Goal: Task Accomplishment & Management: Complete application form

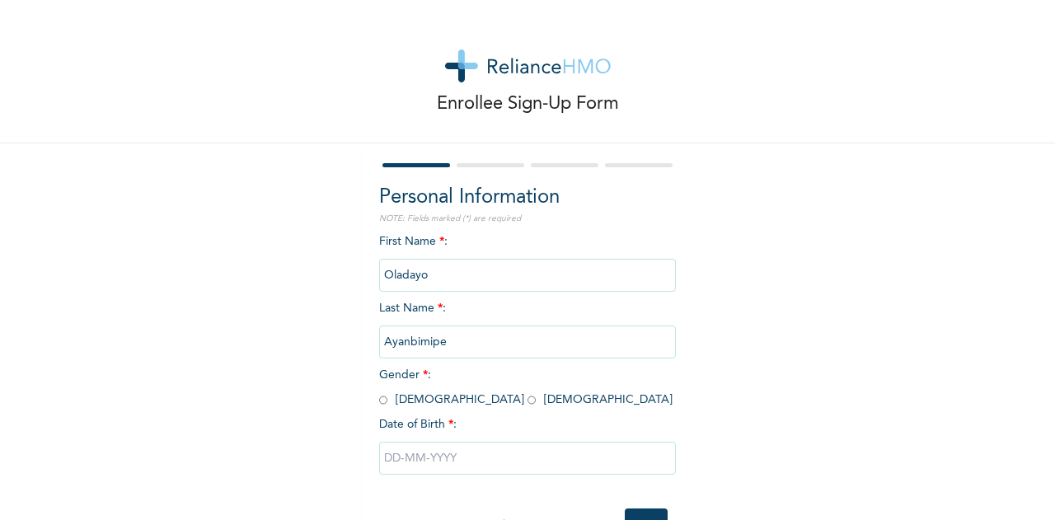
scroll to position [61, 0]
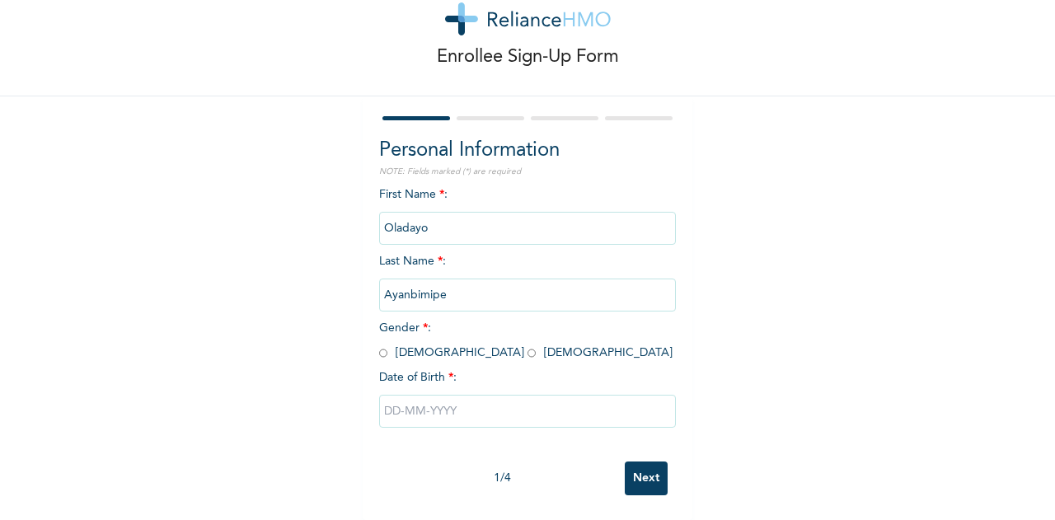
click at [379, 345] on input "radio" at bounding box center [383, 353] width 8 height 16
radio input "true"
click at [456, 398] on input "text" at bounding box center [527, 411] width 297 height 33
select select "9"
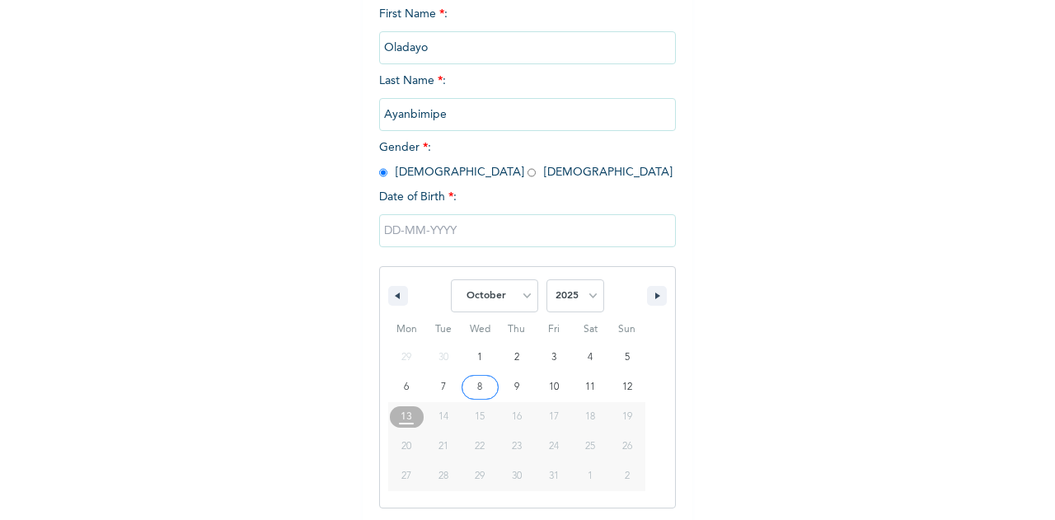
scroll to position [230, 0]
click at [550, 293] on select "2025 2024 2023 2022 2021 2020 2019 2018 2017 2016 2015 2014 2013 2012 2011 2010…" at bounding box center [575, 293] width 58 height 33
select select "1997"
click at [546, 279] on select "2025 2024 2023 2022 2021 2020 2019 2018 2017 2016 2015 2014 2013 2012 2011 2010…" at bounding box center [575, 293] width 58 height 33
click at [397, 297] on button "button" at bounding box center [398, 293] width 20 height 20
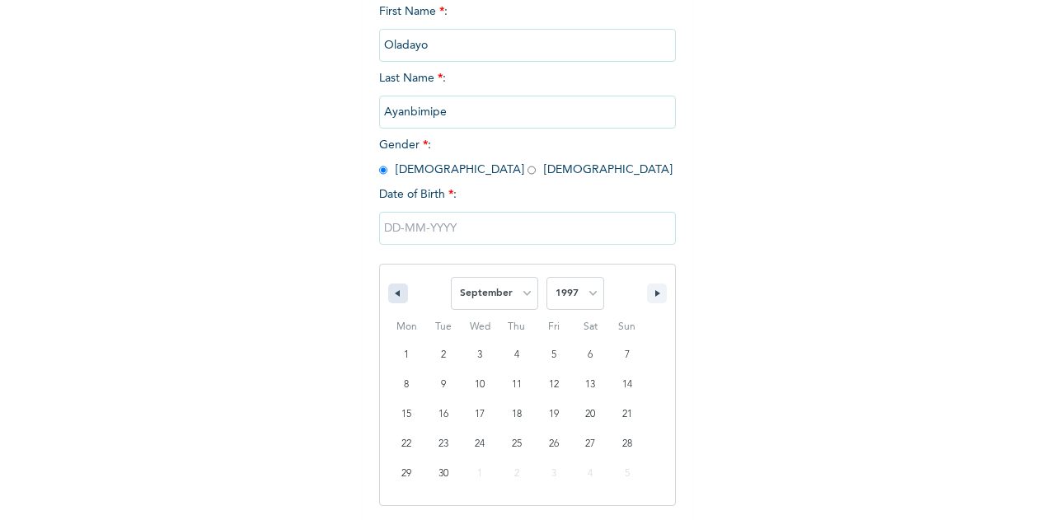
click at [397, 297] on button "button" at bounding box center [398, 293] width 20 height 20
select select "7"
type input "[DATE]"
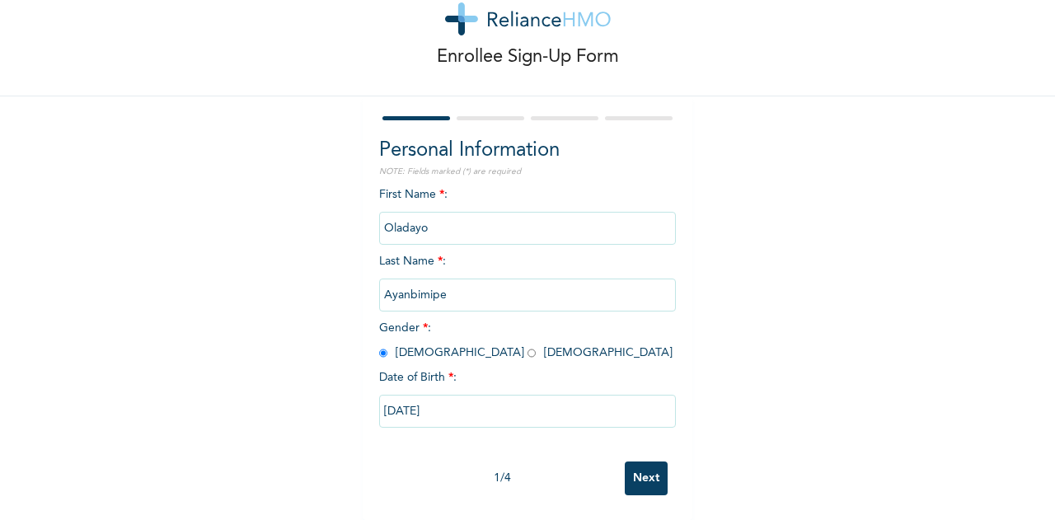
click at [652, 461] on input "Next" at bounding box center [646, 478] width 43 height 34
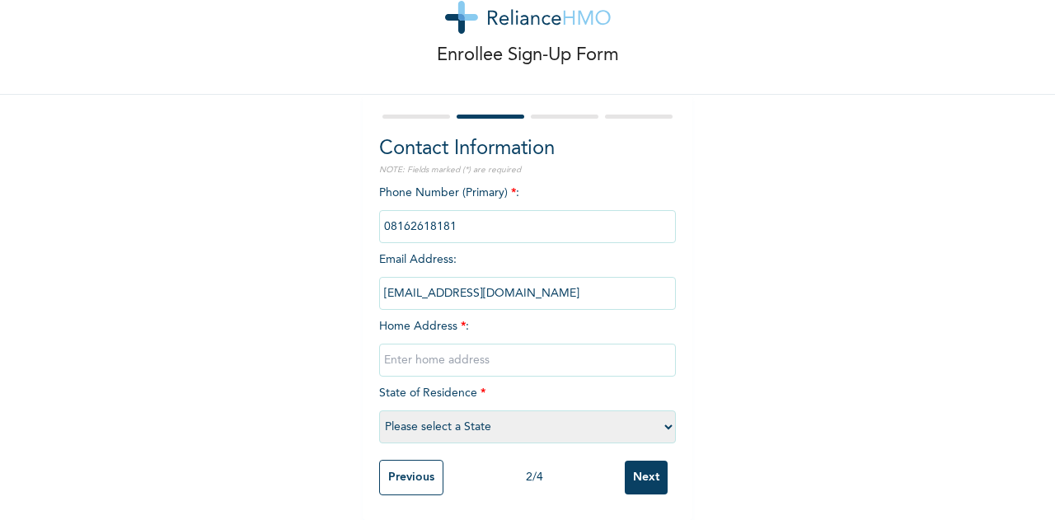
click at [443, 344] on input "text" at bounding box center [527, 360] width 297 height 33
type input "[STREET_ADDRESS]"
click at [526, 412] on select "Please select a State [PERSON_NAME] (FCT) [PERSON_NAME] Ibom [GEOGRAPHIC_DATA] …" at bounding box center [527, 426] width 297 height 33
select select "25"
click at [379, 410] on select "Please select a State [PERSON_NAME] (FCT) [PERSON_NAME] Ibom [GEOGRAPHIC_DATA] …" at bounding box center [527, 426] width 297 height 33
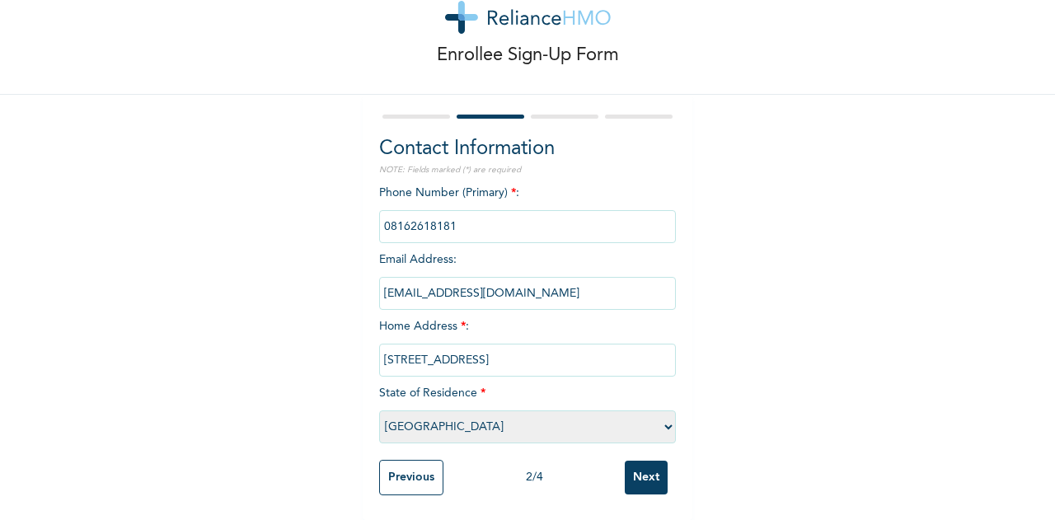
click at [645, 462] on input "Next" at bounding box center [646, 478] width 43 height 34
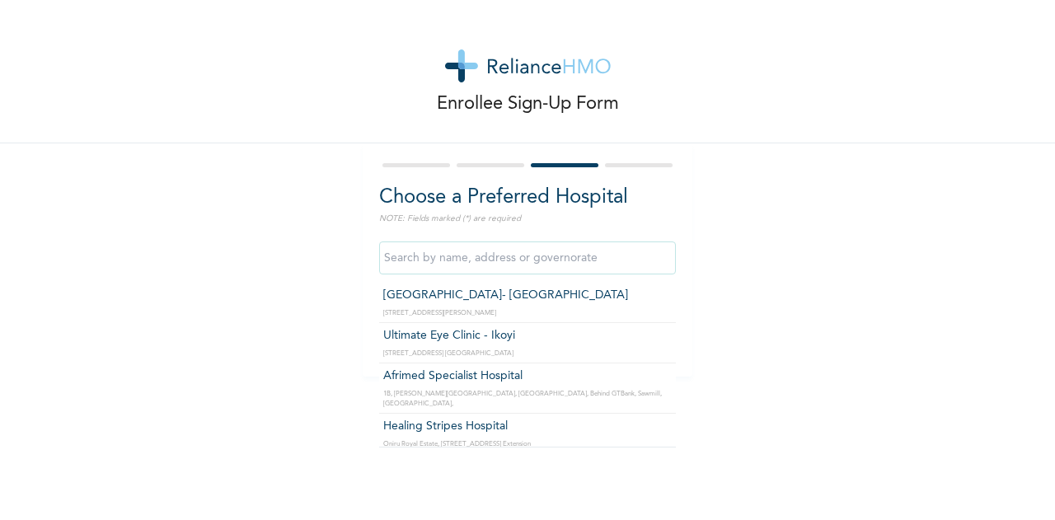
click at [488, 265] on input "text" at bounding box center [527, 257] width 297 height 33
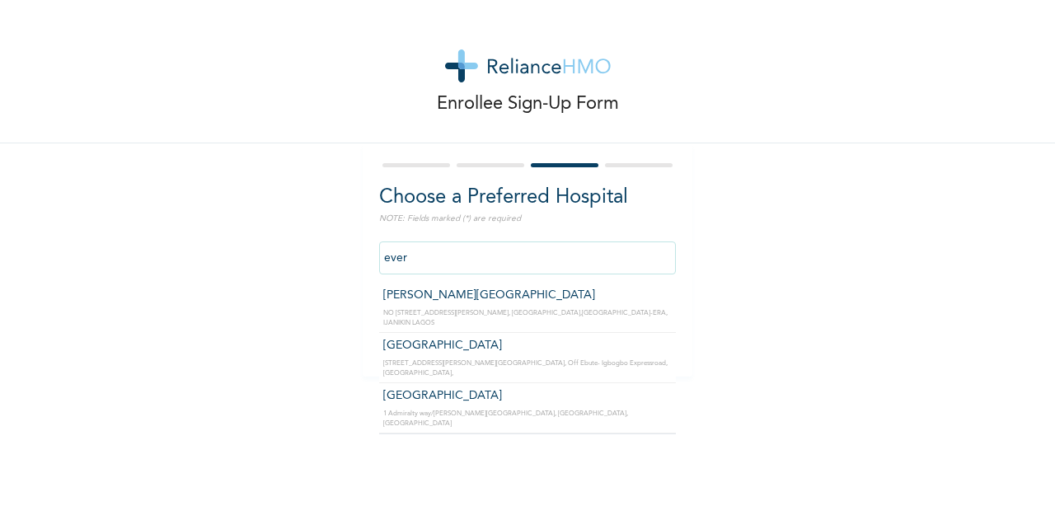
type input "[GEOGRAPHIC_DATA]"
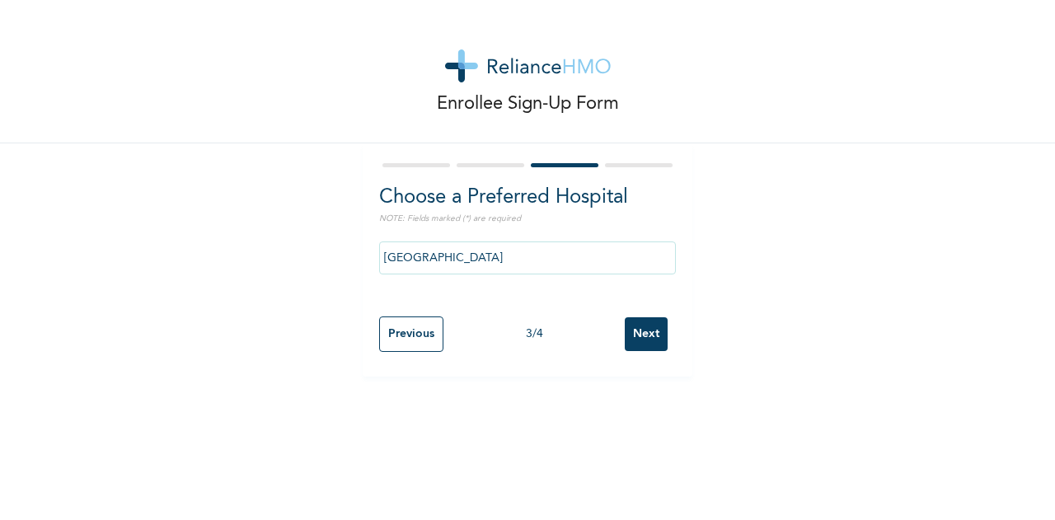
click at [631, 333] on input "Next" at bounding box center [646, 334] width 43 height 34
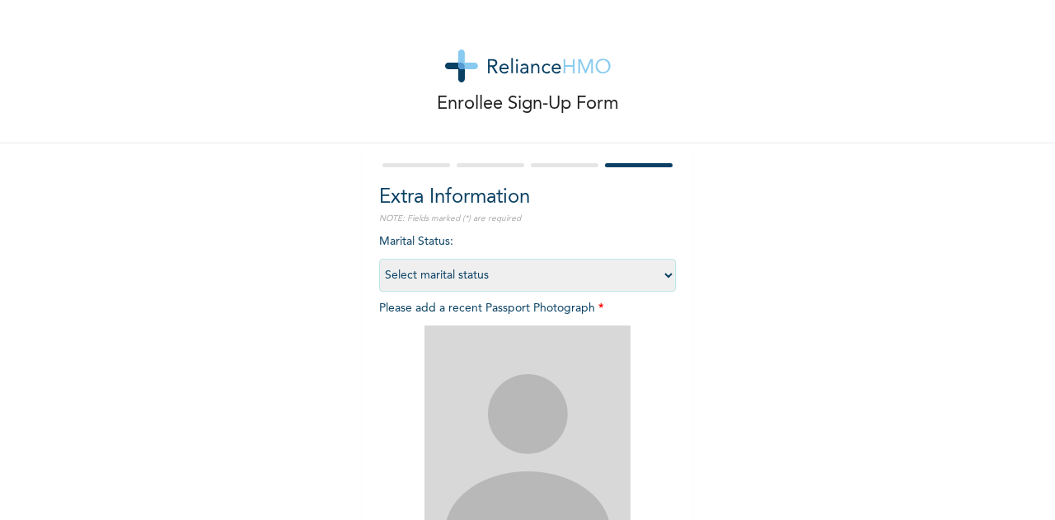
click at [622, 269] on select "Select marital status [DEMOGRAPHIC_DATA] Married [DEMOGRAPHIC_DATA] Widow/[DEMO…" at bounding box center [527, 275] width 297 height 33
select select "1"
click at [379, 259] on select "Select marital status [DEMOGRAPHIC_DATA] Married [DEMOGRAPHIC_DATA] Widow/[DEMO…" at bounding box center [527, 275] width 297 height 33
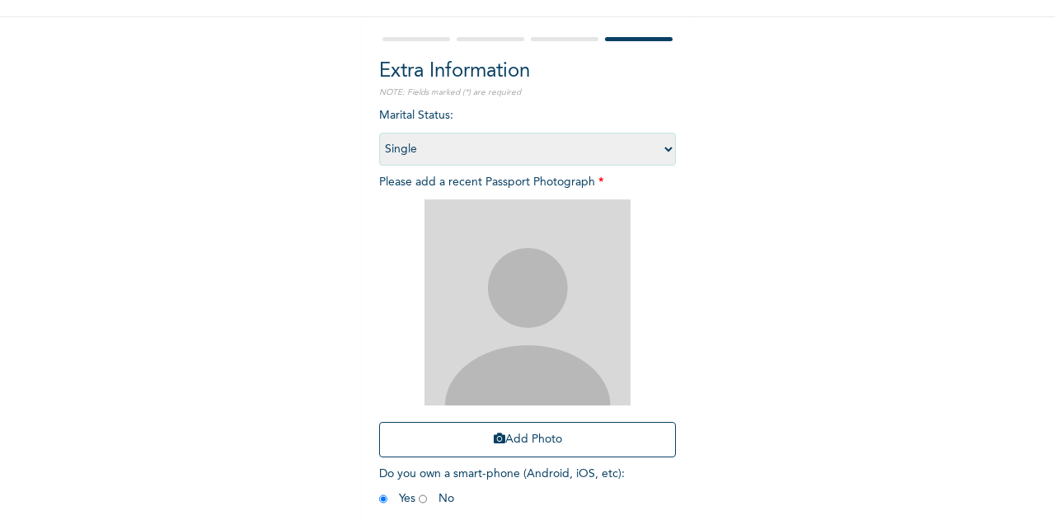
scroll to position [153, 0]
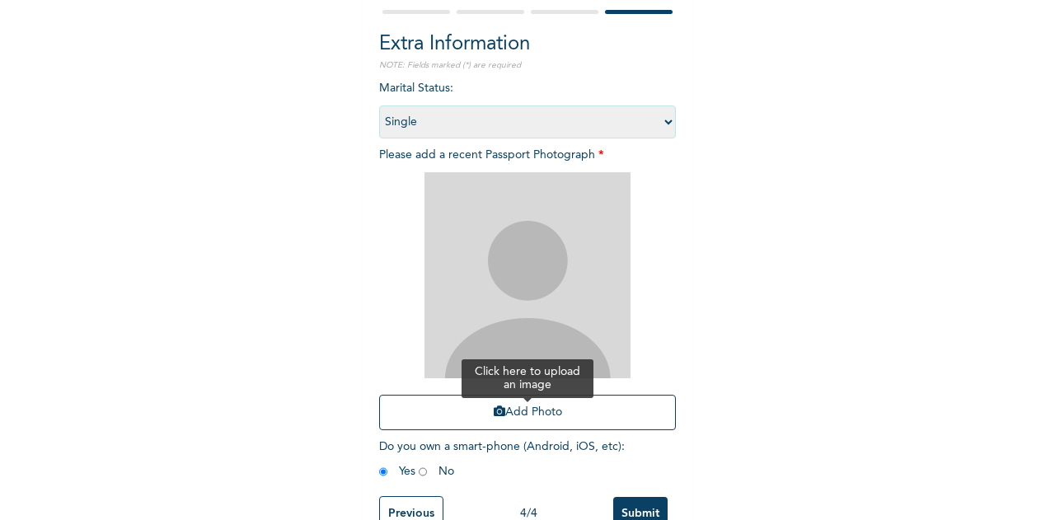
click at [508, 408] on button "Add Photo" at bounding box center [527, 412] width 297 height 35
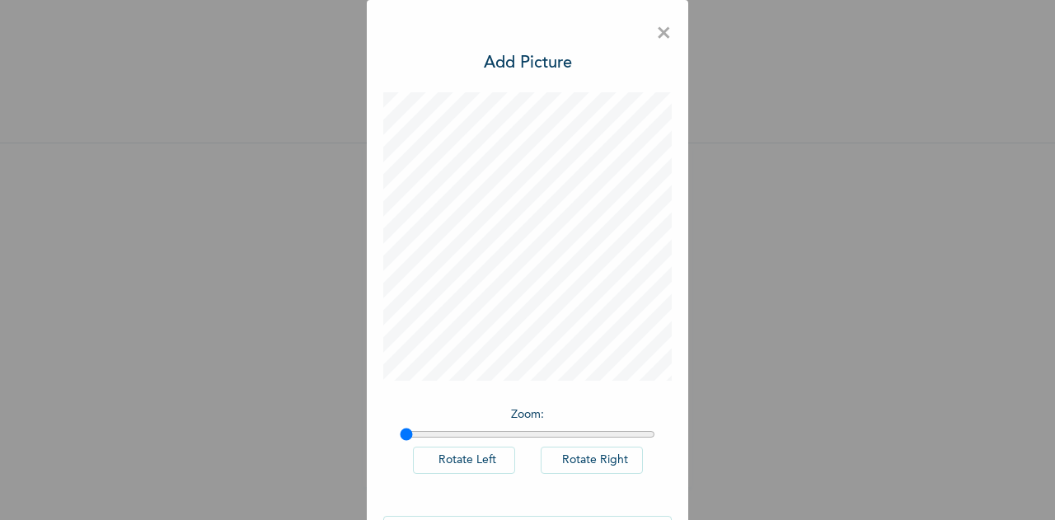
scroll to position [54, 0]
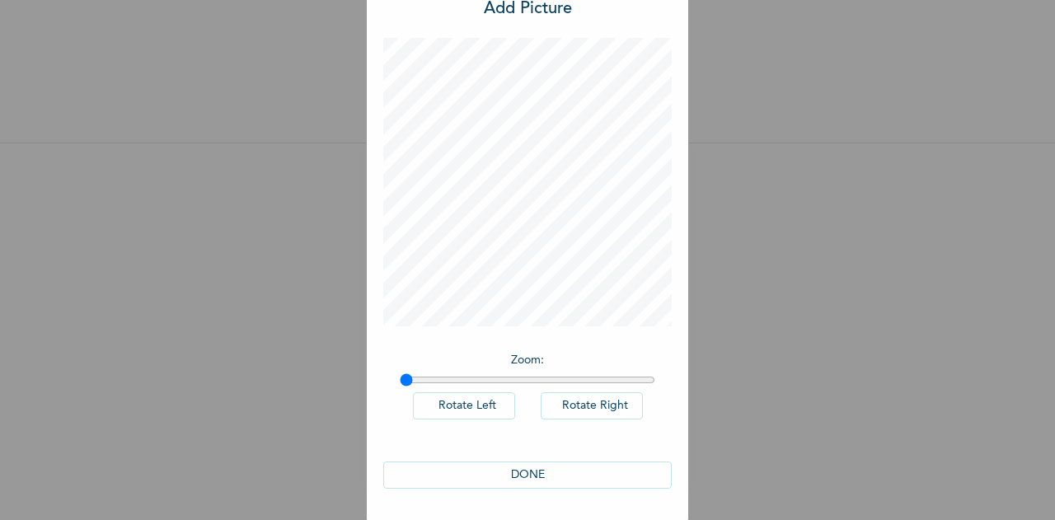
click at [528, 481] on button "DONE" at bounding box center [527, 474] width 288 height 27
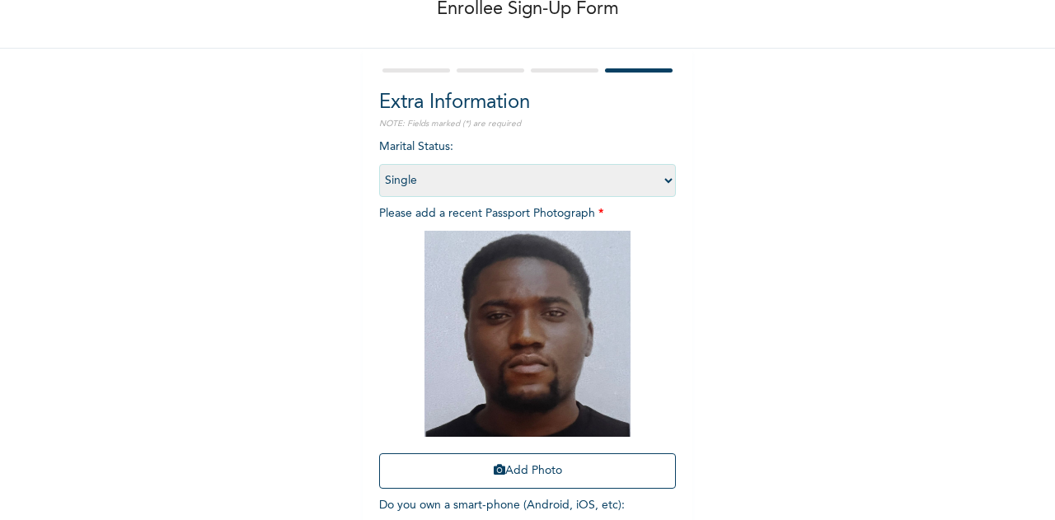
scroll to position [203, 0]
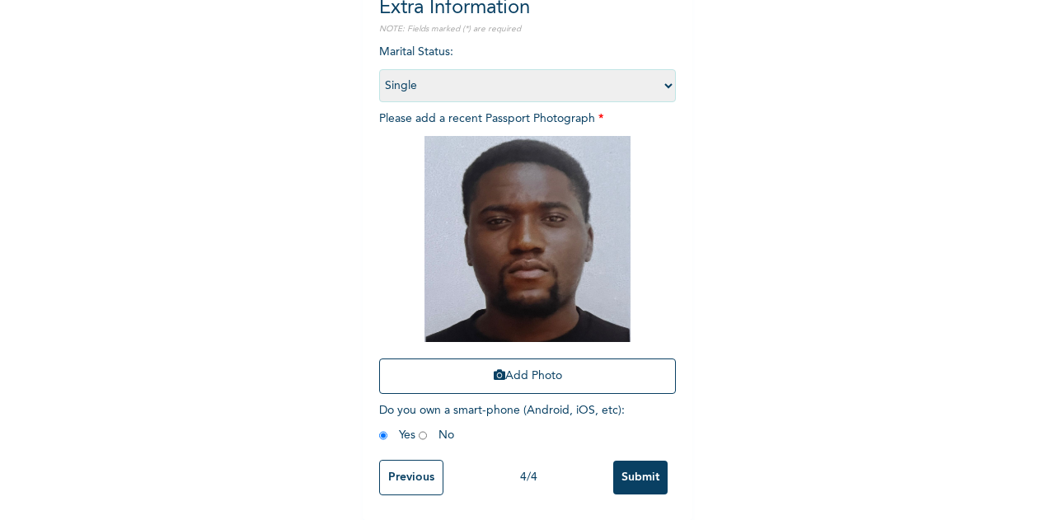
click at [635, 464] on input "Submit" at bounding box center [640, 478] width 54 height 34
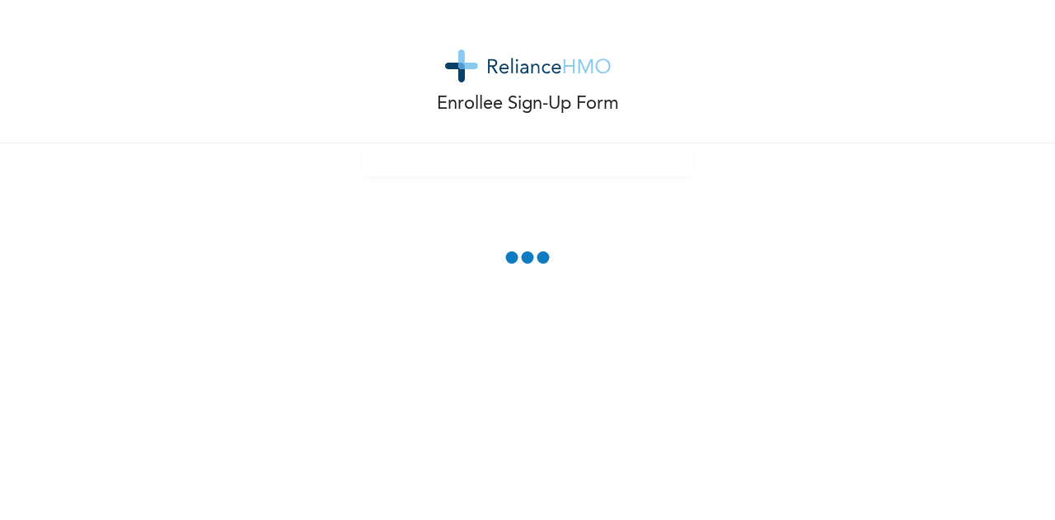
scroll to position [0, 0]
